Goal: Information Seeking & Learning: Check status

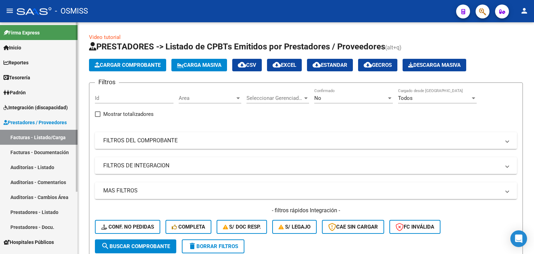
click at [41, 134] on link "Facturas - Listado/Carga" at bounding box center [38, 137] width 77 height 15
click at [199, 96] on span "Area" at bounding box center [207, 98] width 56 height 6
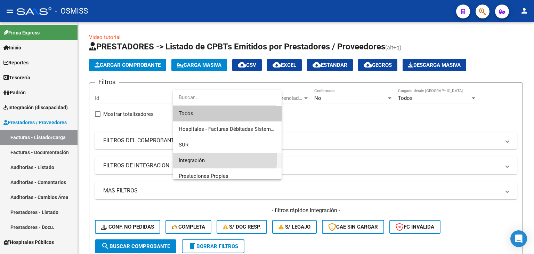
click at [208, 158] on span "Integración" at bounding box center [227, 160] width 97 height 16
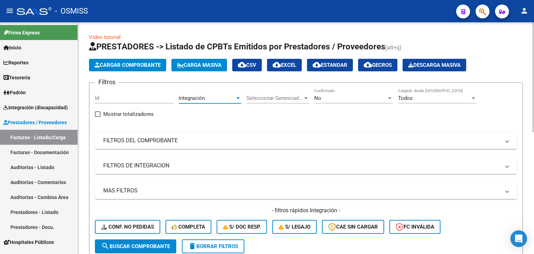
click at [132, 243] on span "search Buscar Comprobante" at bounding box center [135, 246] width 69 height 6
click at [190, 164] on mat-panel-title "FILTROS DE INTEGRACION" at bounding box center [301, 166] width 397 height 8
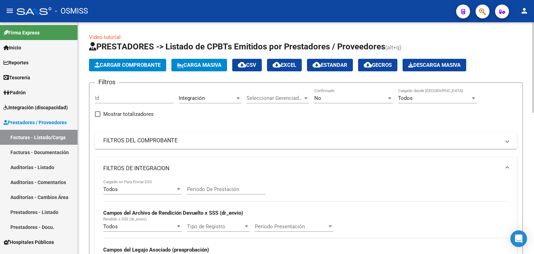
click at [221, 190] on input "Período De Prestación" at bounding box center [226, 189] width 79 height 6
click at [197, 190] on input "202409" at bounding box center [226, 189] width 79 height 6
type input "202509"
click at [208, 163] on mat-expansion-panel-header "FILTROS DE INTEGRACION" at bounding box center [306, 168] width 422 height 22
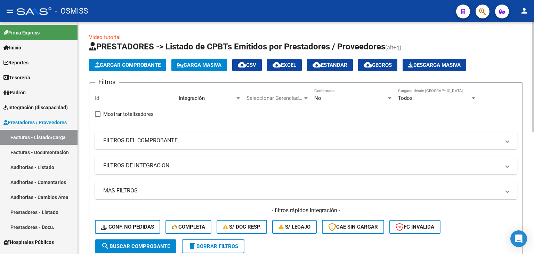
click at [139, 245] on span "search Buscar Comprobante" at bounding box center [135, 246] width 69 height 6
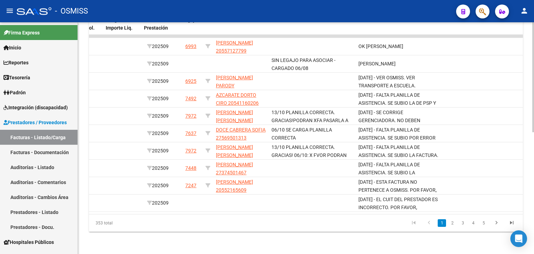
scroll to position [0, 907]
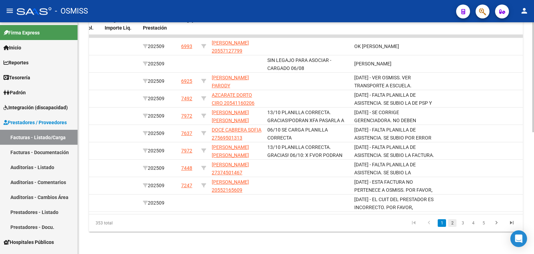
click at [452, 223] on link "2" at bounding box center [452, 223] width 8 height 8
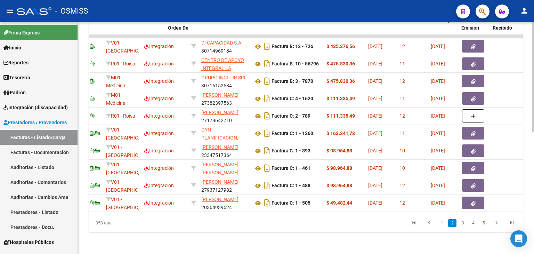
scroll to position [0, 0]
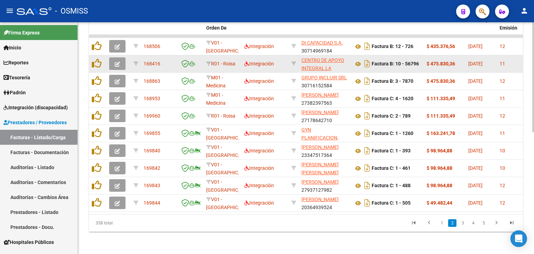
click at [121, 58] on button "button" at bounding box center [117, 63] width 16 height 13
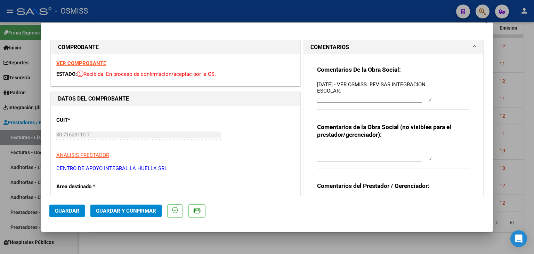
drag, startPoint x: 426, startPoint y: 93, endPoint x: 435, endPoint y: 99, distance: 10.7
click at [435, 99] on div "Comentarios De la Obra Social: [DATE] - VER OSMISS. REVISAR INTEGRACION ESCOLAR." at bounding box center [393, 91] width 152 height 51
click at [95, 63] on strong "VER COMPROBANTE" at bounding box center [81, 63] width 50 height 6
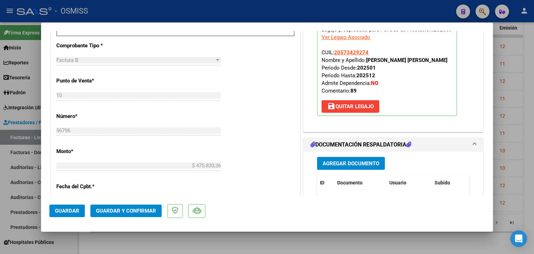
scroll to position [382, 0]
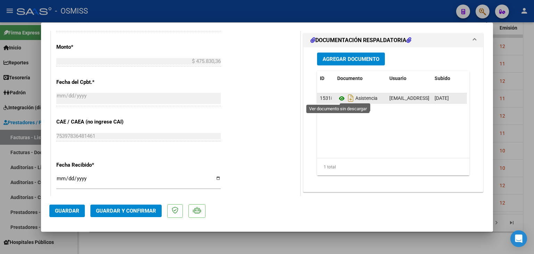
click at [338, 98] on icon at bounding box center [341, 98] width 9 height 8
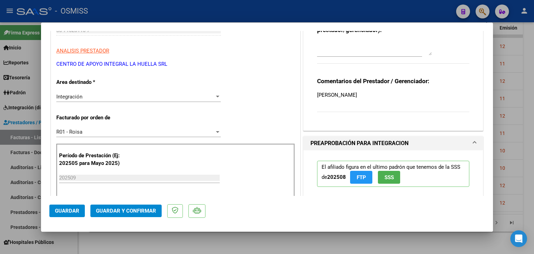
scroll to position [0, 0]
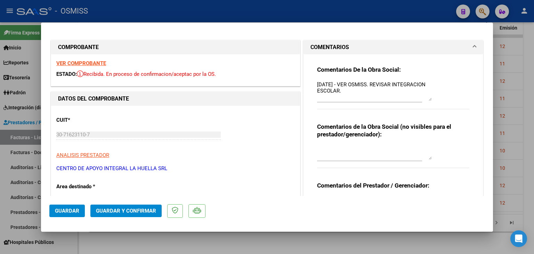
click at [317, 83] on textarea "[DATE] - VER OSMISS. REVISAR INTEGRACION ESCOLAR." at bounding box center [374, 91] width 115 height 20
type textarea "OK [DATE] - VER OSMISS. REVISAR INTEGRACION ESCOLAR."
click at [64, 212] on span "Guardar" at bounding box center [67, 210] width 24 height 6
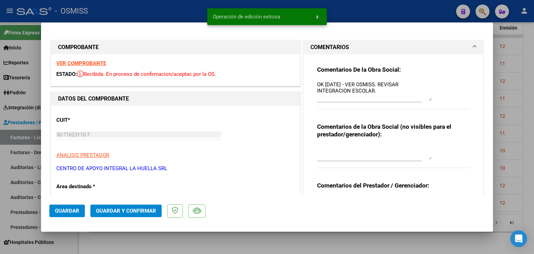
click at [135, 238] on div at bounding box center [267, 127] width 534 height 254
type input "$ 0,00"
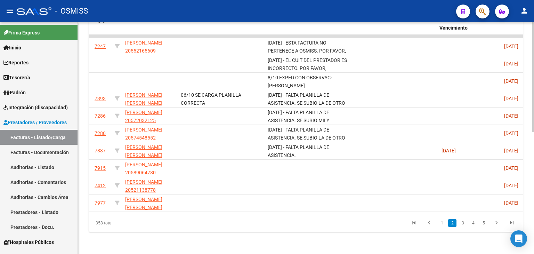
scroll to position [0, 992]
click at [462, 223] on link "3" at bounding box center [462, 223] width 8 height 8
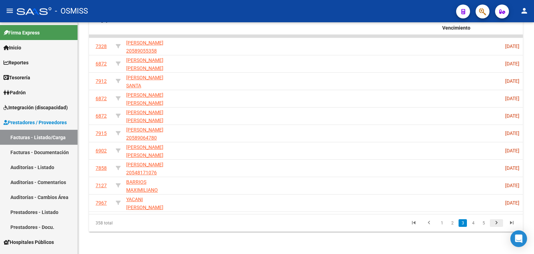
click at [496, 223] on icon "go to next page" at bounding box center [495, 223] width 9 height 8
click at [497, 224] on icon "go to next page" at bounding box center [495, 223] width 9 height 8
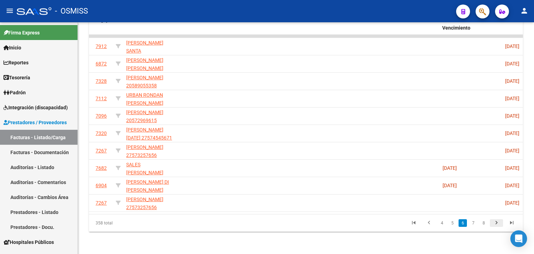
click at [497, 224] on icon "go to next page" at bounding box center [495, 223] width 9 height 8
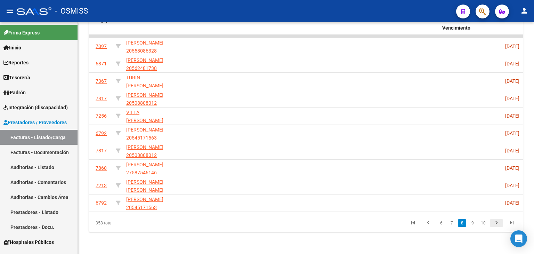
click at [497, 224] on icon "go to next page" at bounding box center [495, 223] width 9 height 8
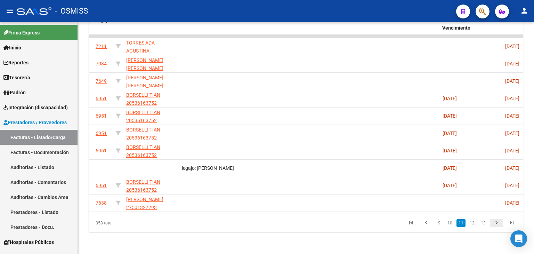
click at [497, 224] on icon "go to next page" at bounding box center [495, 223] width 9 height 8
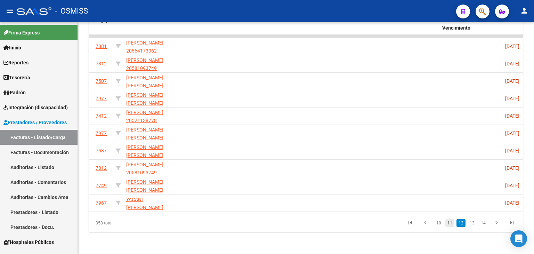
click at [451, 223] on link "11" at bounding box center [449, 223] width 9 height 8
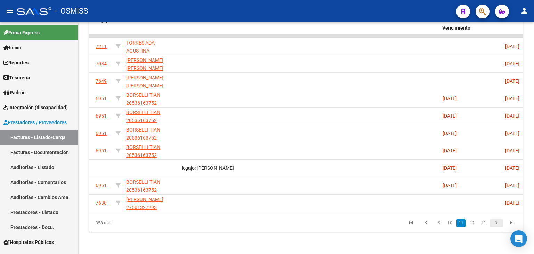
click at [498, 225] on icon "go to next page" at bounding box center [495, 223] width 9 height 8
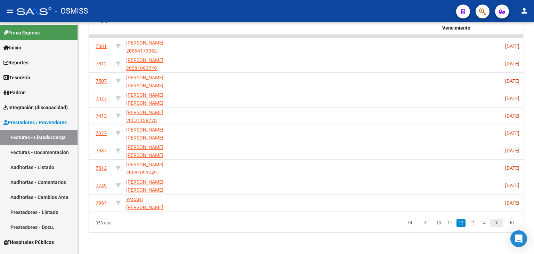
click at [498, 225] on icon "go to next page" at bounding box center [495, 223] width 9 height 8
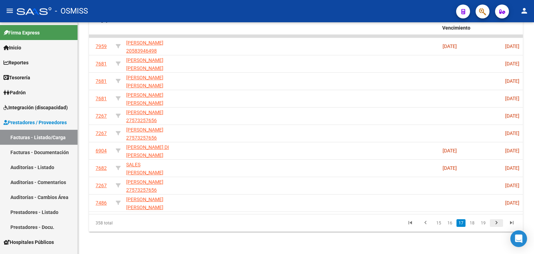
click at [498, 225] on icon "go to next page" at bounding box center [495, 223] width 9 height 8
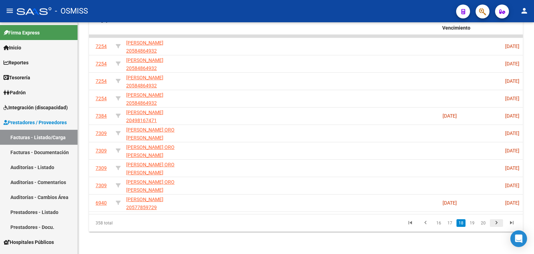
click at [498, 225] on icon "go to next page" at bounding box center [495, 223] width 9 height 8
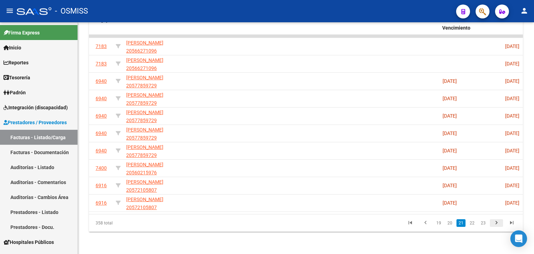
click at [498, 225] on icon "go to next page" at bounding box center [495, 223] width 9 height 8
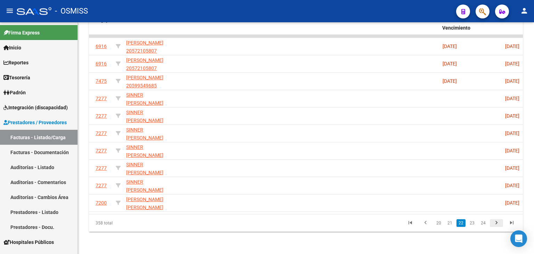
click at [498, 225] on icon "go to next page" at bounding box center [495, 223] width 9 height 8
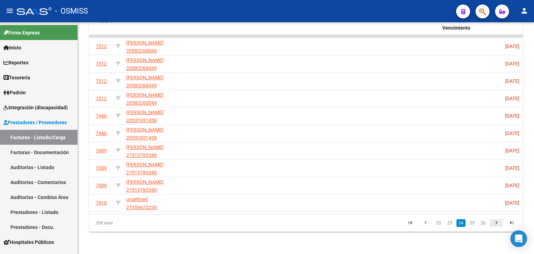
click at [498, 225] on icon "go to next page" at bounding box center [495, 223] width 9 height 8
click at [451, 224] on link "24" at bounding box center [449, 223] width 9 height 8
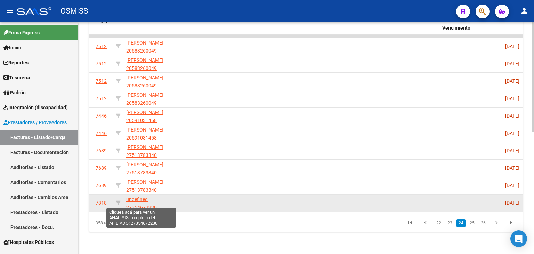
click at [146, 204] on span "undefined 27354672230" at bounding box center [141, 203] width 31 height 14
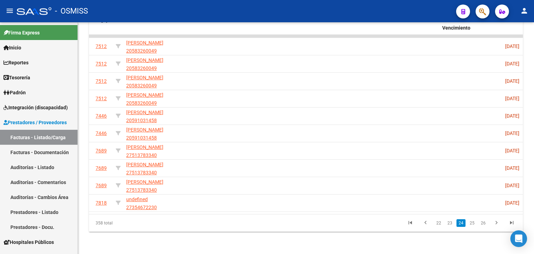
click at [498, 223] on icon "go to next page" at bounding box center [495, 223] width 9 height 8
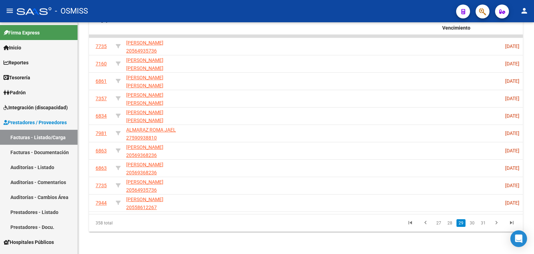
click at [498, 223] on icon "go to next page" at bounding box center [495, 223] width 9 height 8
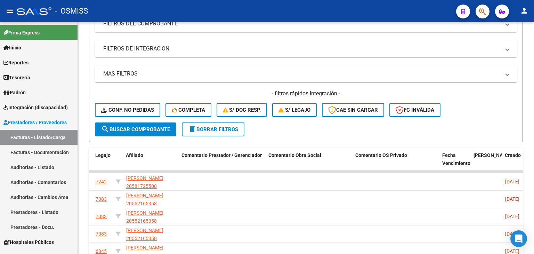
scroll to position [82, 0]
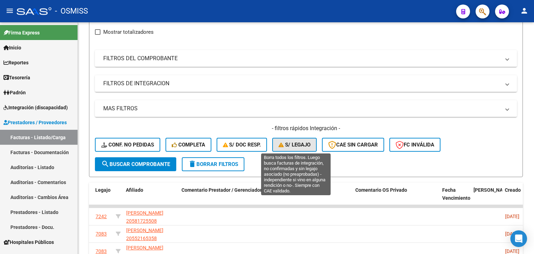
click at [281, 141] on span "S/ legajo" at bounding box center [294, 144] width 32 height 6
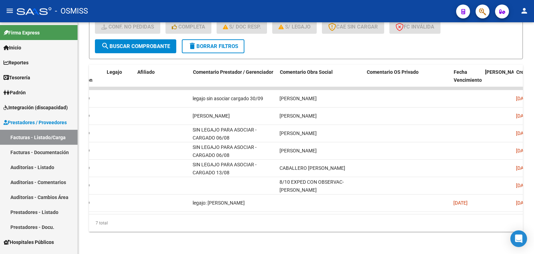
scroll to position [0, 467]
